Goal: Find contact information: Find contact information

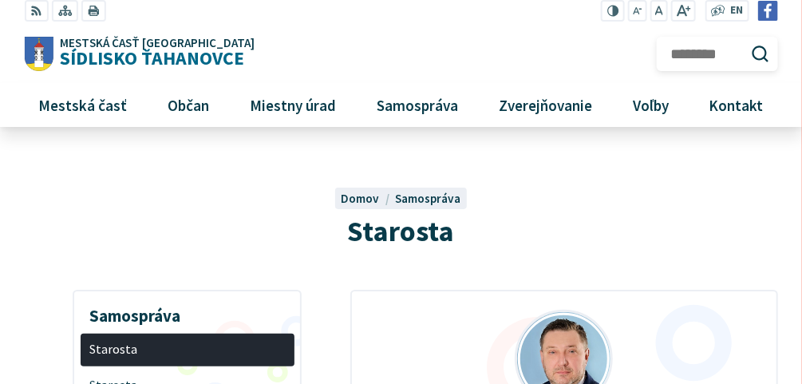
click at [723, 52] on input "Hľadať:" at bounding box center [717, 54] width 121 height 35
type input "*******"
click at [746, 40] on button "Odoslať vyhľadávací formulár" at bounding box center [759, 53] width 27 height 27
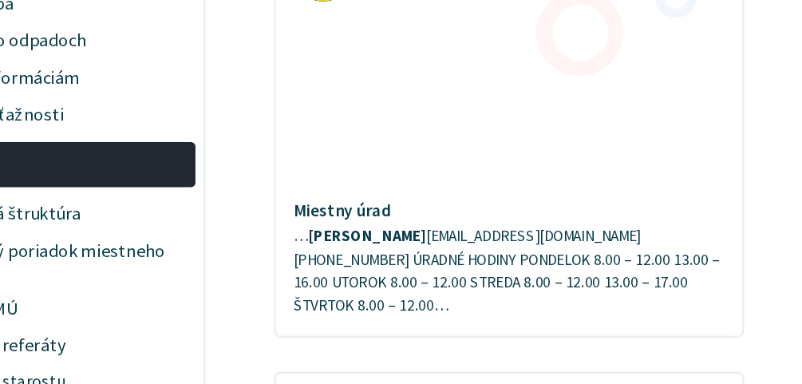
scroll to position [731, 0]
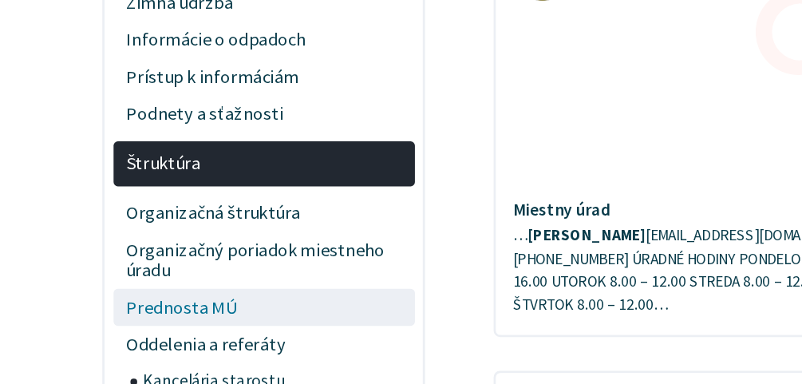
click at [130, 330] on span "Prednosta MÚ" at bounding box center [187, 329] width 196 height 26
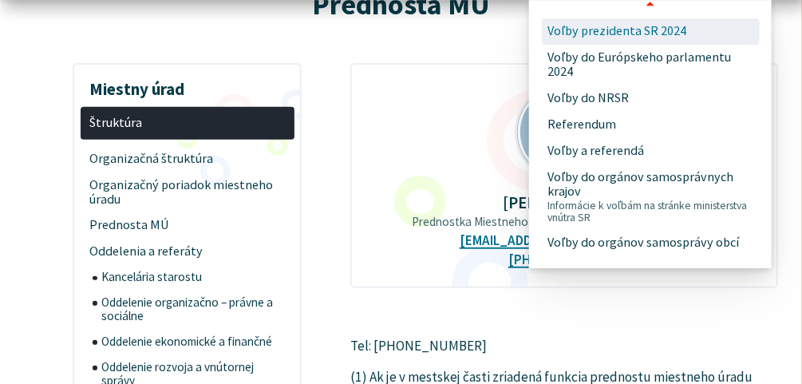
scroll to position [228, 0]
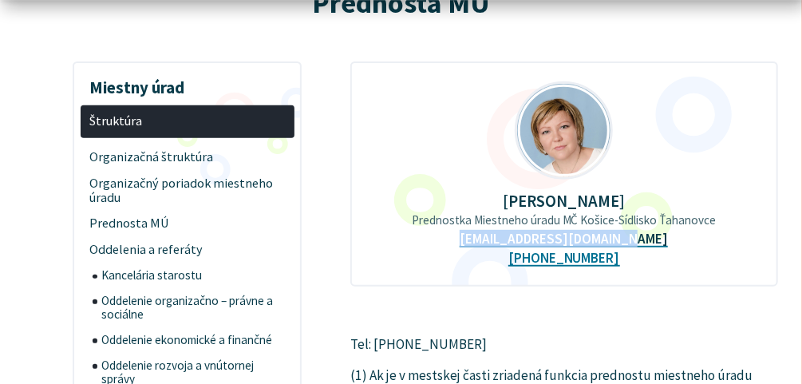
drag, startPoint x: 653, startPoint y: 238, endPoint x: 480, endPoint y: 239, distance: 173.2
click at [480, 239] on div "JUDr. Beáta Zemková Prednostka Miestneho úradu MČ Košice-Sídlisko Ťahanovce pre…" at bounding box center [564, 173] width 428 height 225
copy link "prednostamu@tahanovce.sk"
